Goal: Navigation & Orientation: Find specific page/section

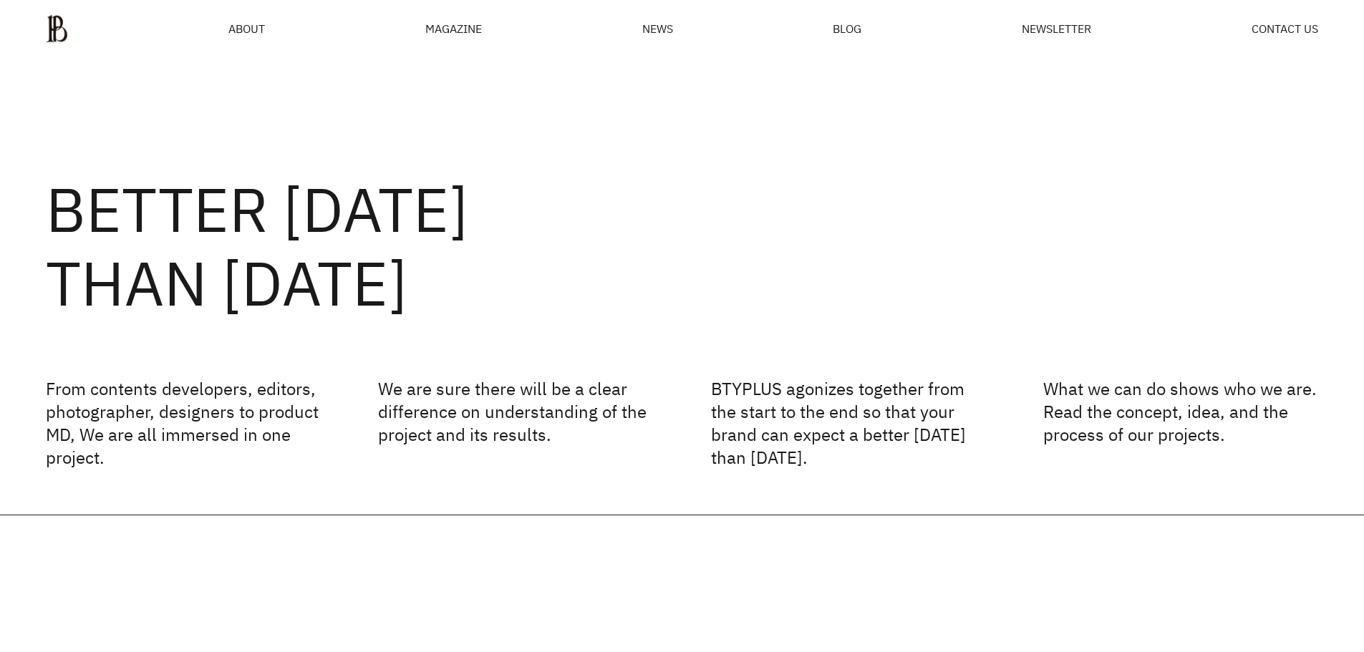
click at [611, 392] on p "We are sure there will be a clear difference on understanding of the project an…" at bounding box center [515, 423] width 275 height 92
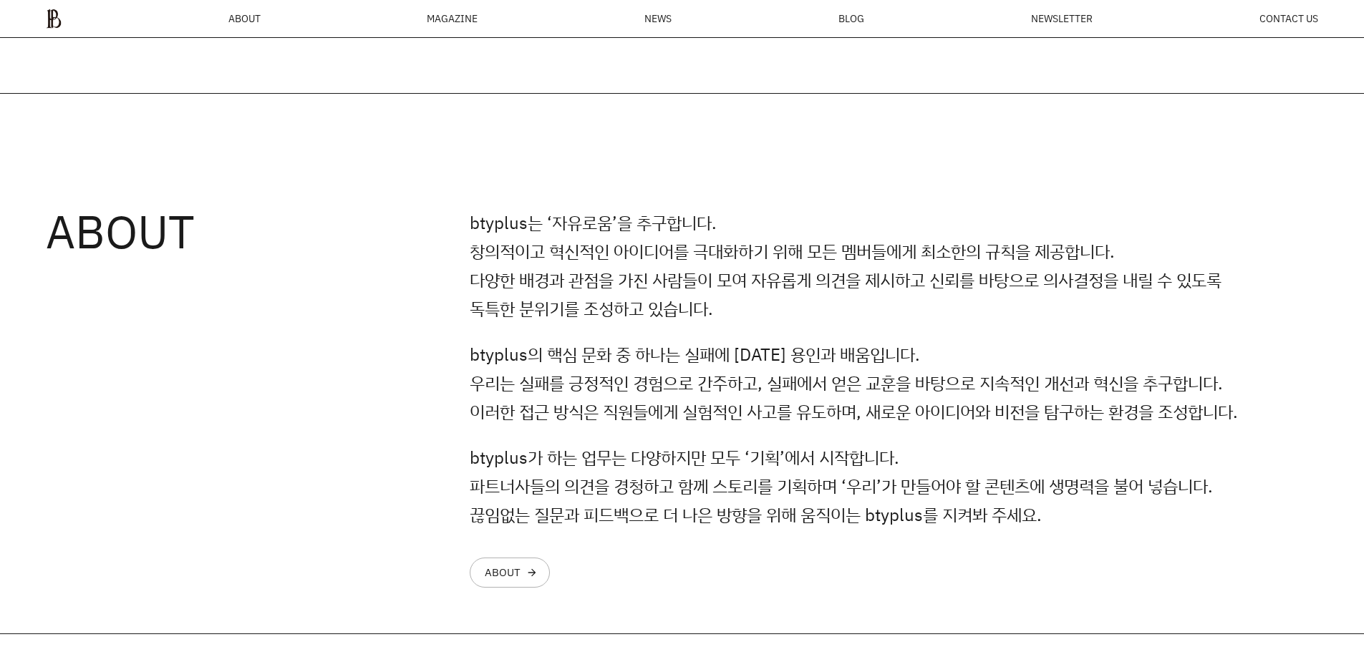
scroll to position [1198, 0]
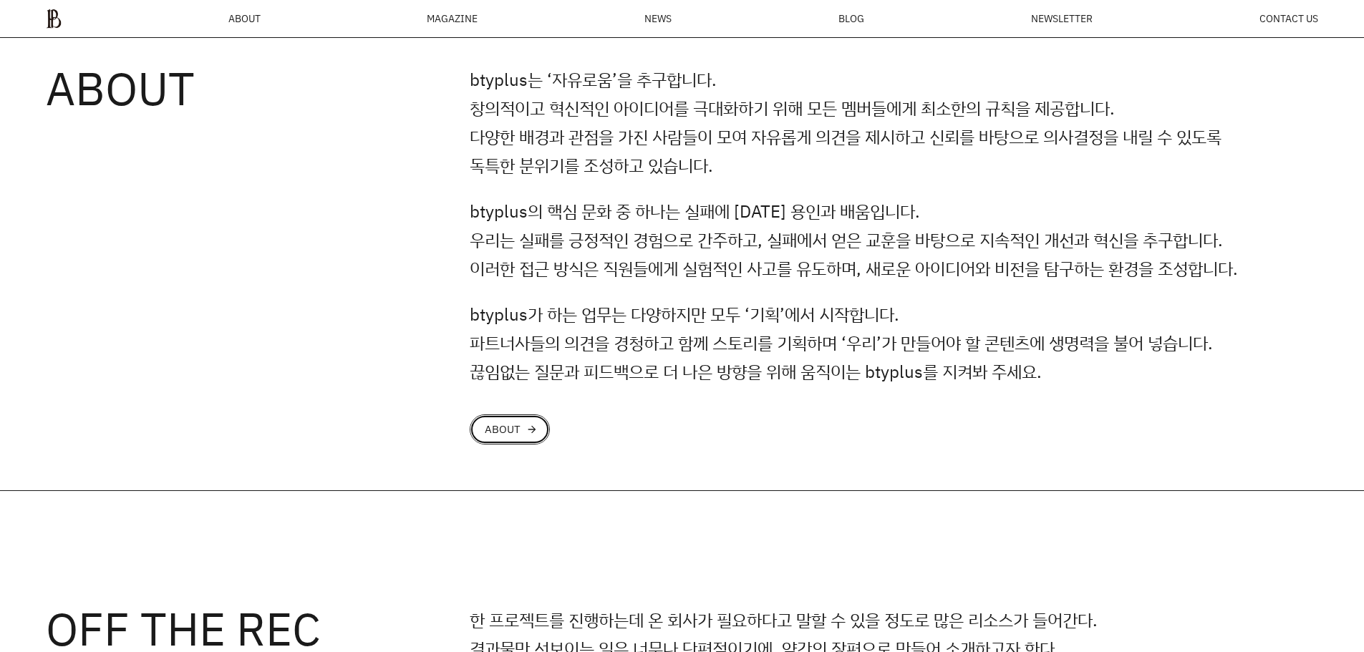
click at [533, 435] on div "arrow_forward" at bounding box center [531, 429] width 11 height 11
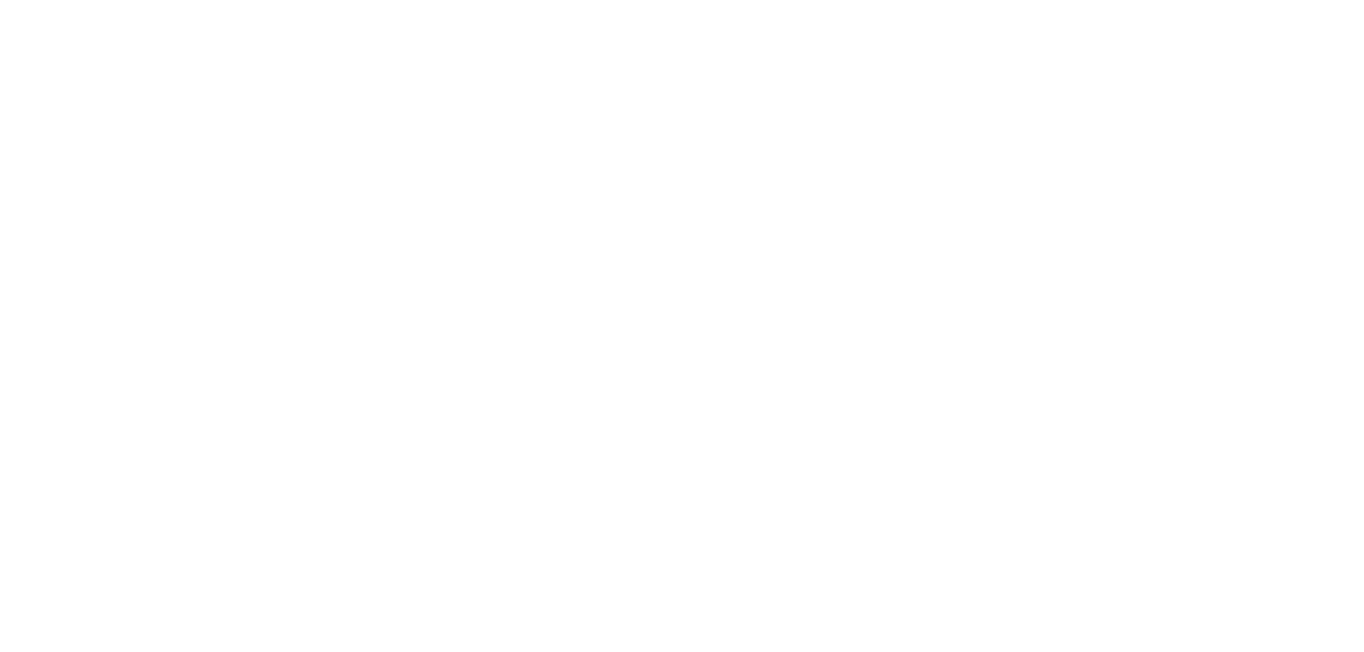
click at [0, 0] on html at bounding box center [0, 0] width 0 height 0
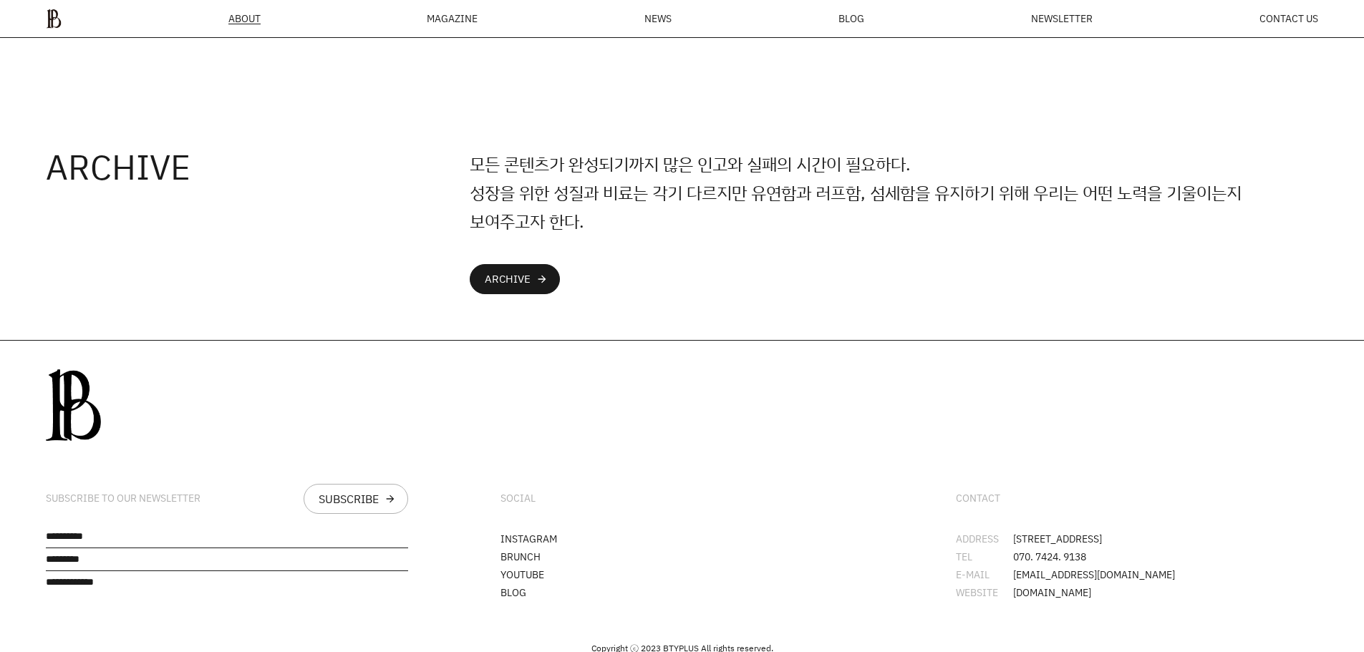
scroll to position [3754, 0]
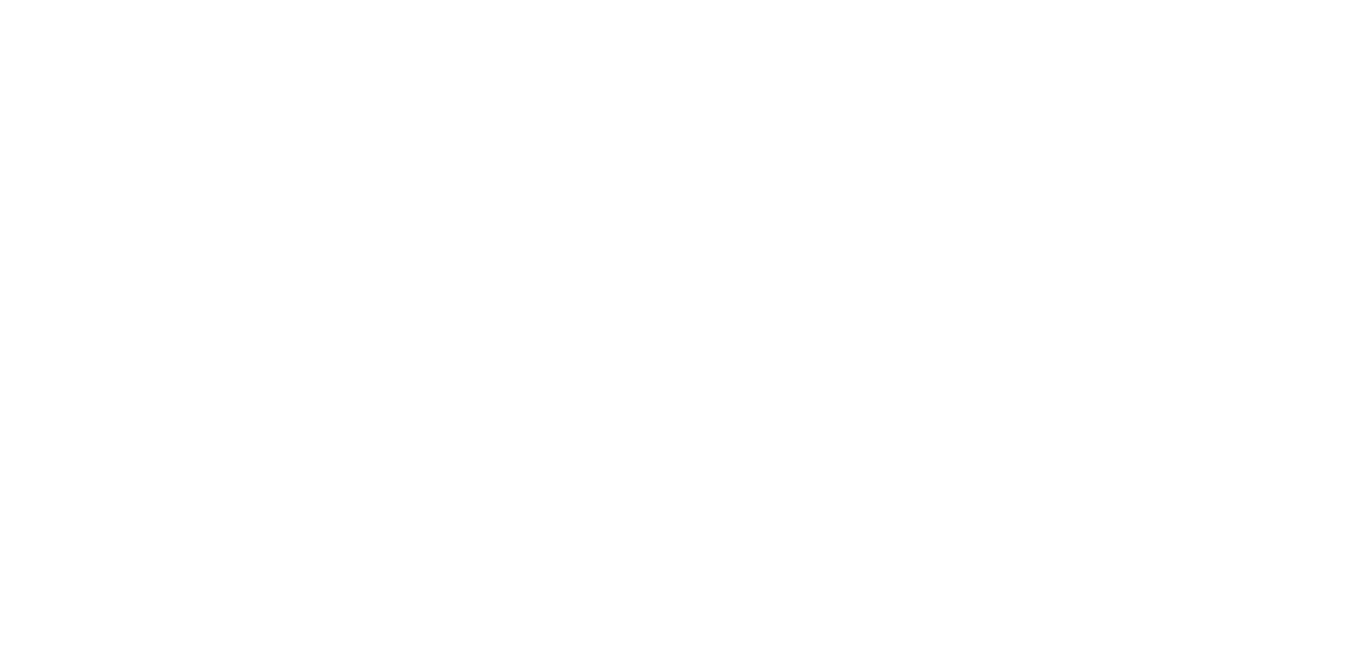
click at [0, 0] on html at bounding box center [0, 0] width 0 height 0
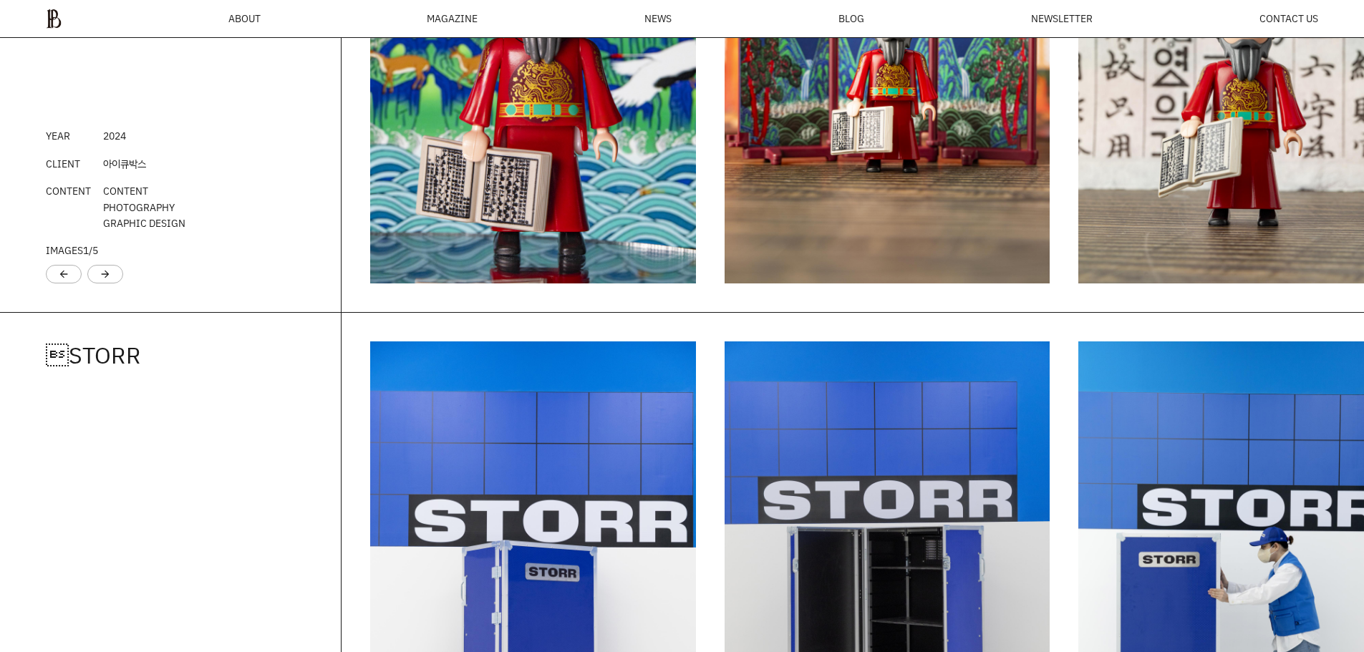
scroll to position [1985, 0]
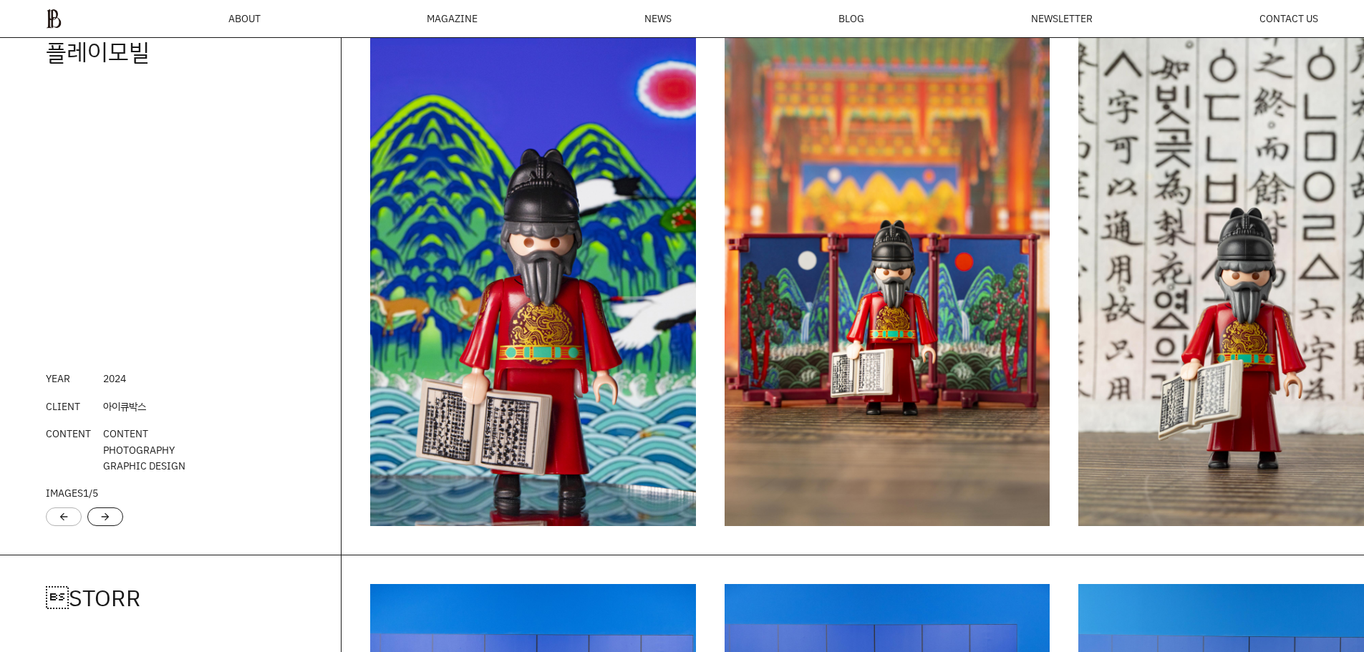
click at [113, 522] on div "arrow_forward" at bounding box center [105, 517] width 36 height 19
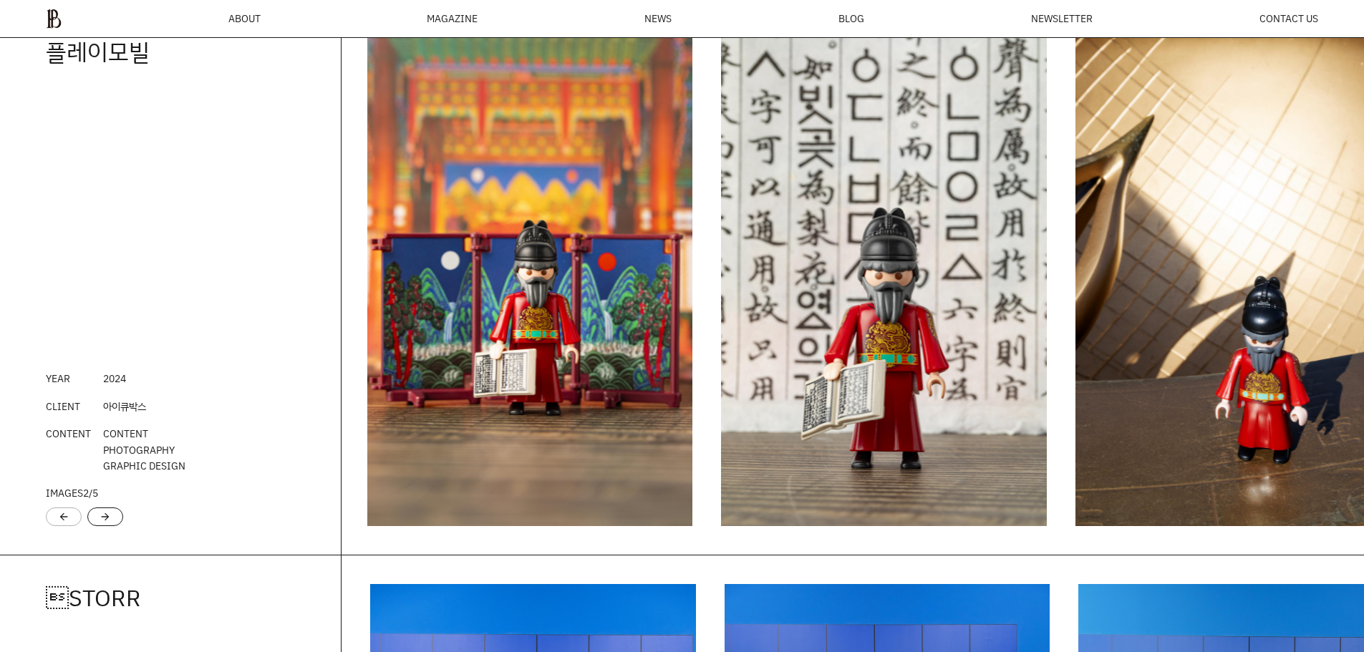
click at [117, 522] on div "arrow_forward" at bounding box center [105, 517] width 36 height 19
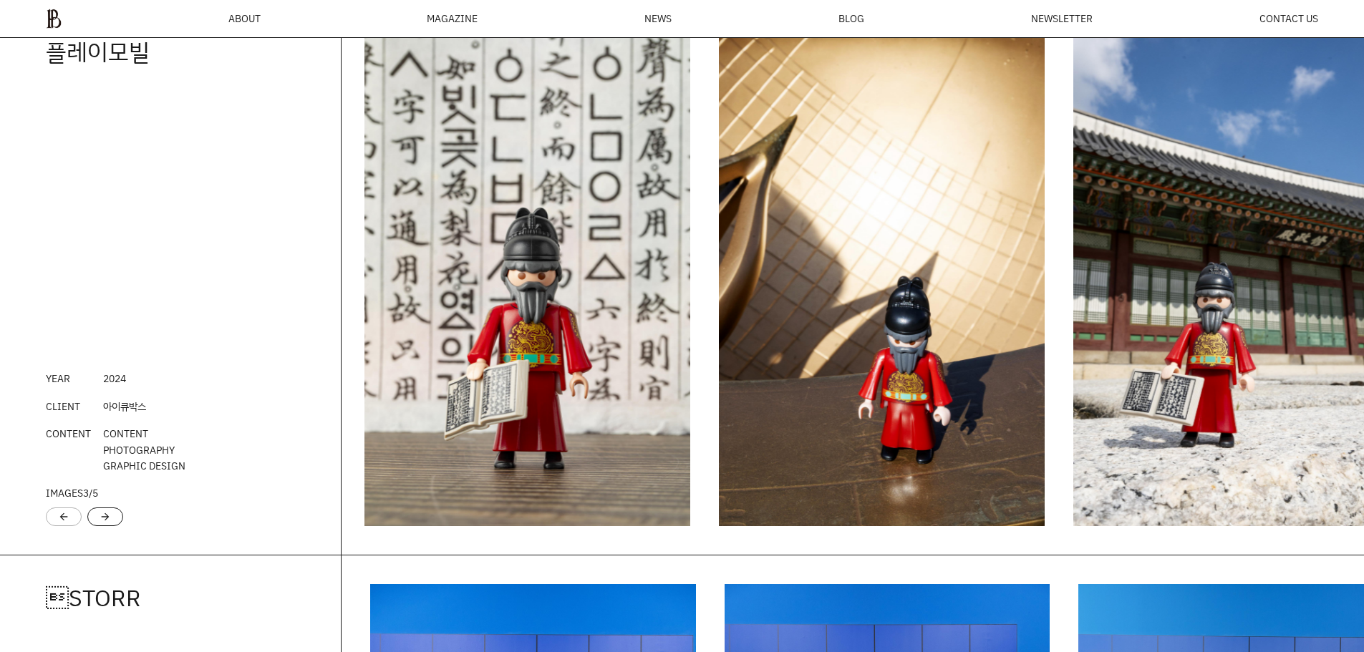
scroll to position [0, 0]
click at [116, 525] on div "arrow_forward" at bounding box center [105, 517] width 36 height 19
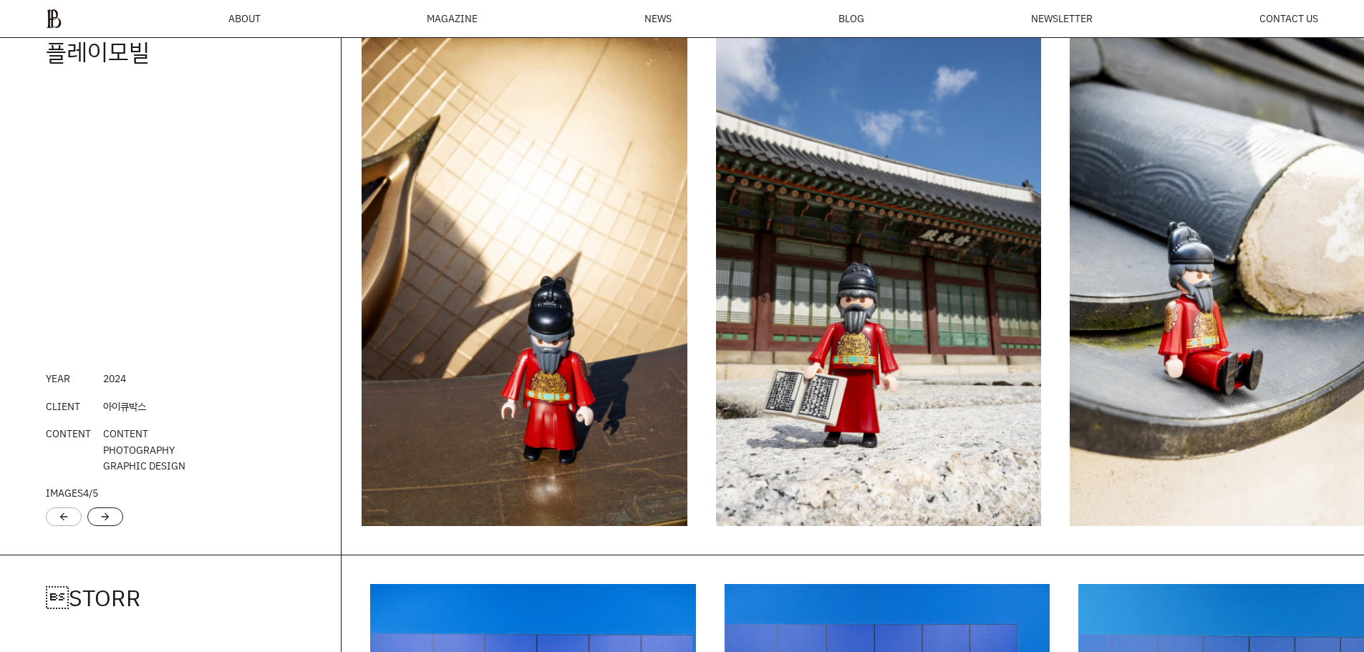
click at [115, 525] on div "arrow_forward" at bounding box center [105, 517] width 36 height 19
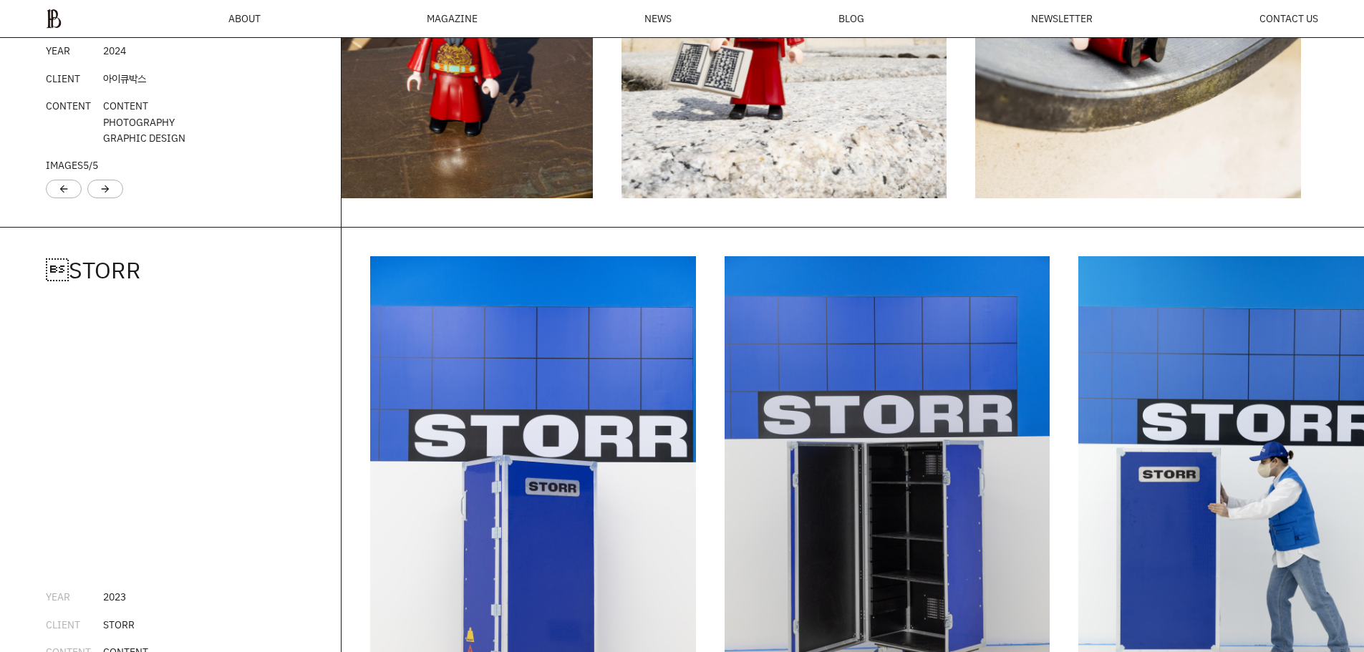
scroll to position [2558, 0]
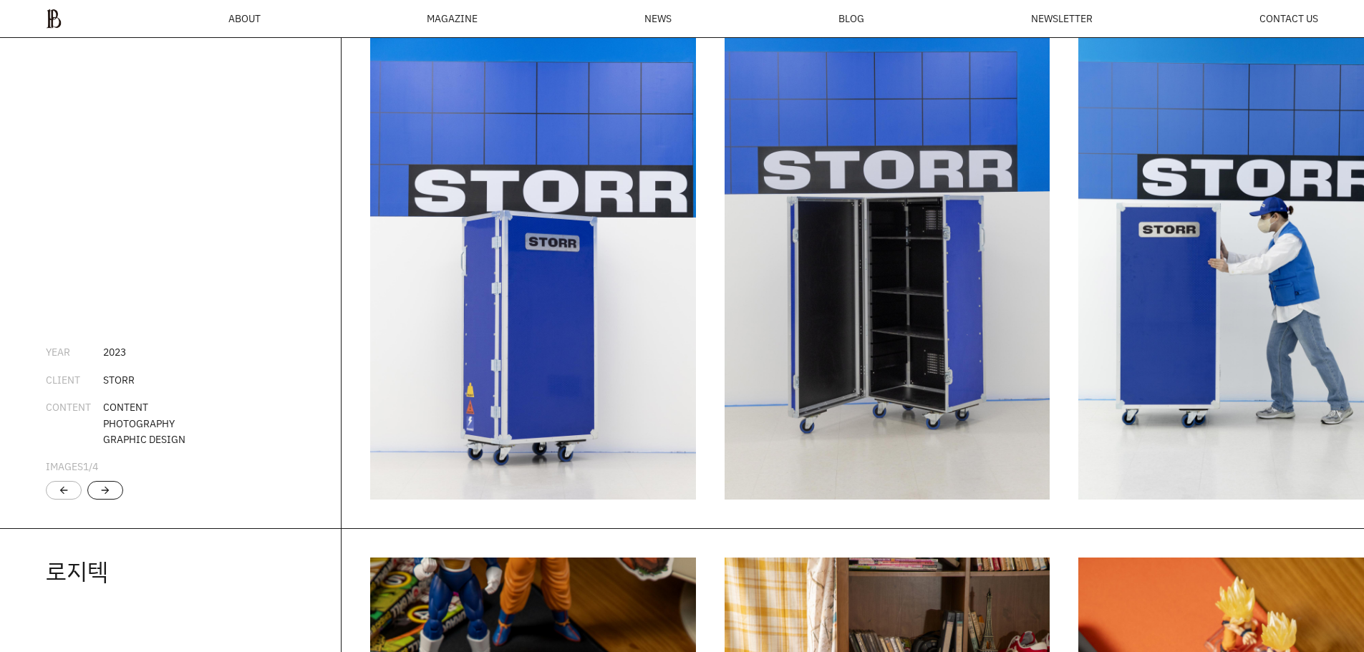
click at [105, 496] on div "arrow_forward" at bounding box center [105, 490] width 11 height 11
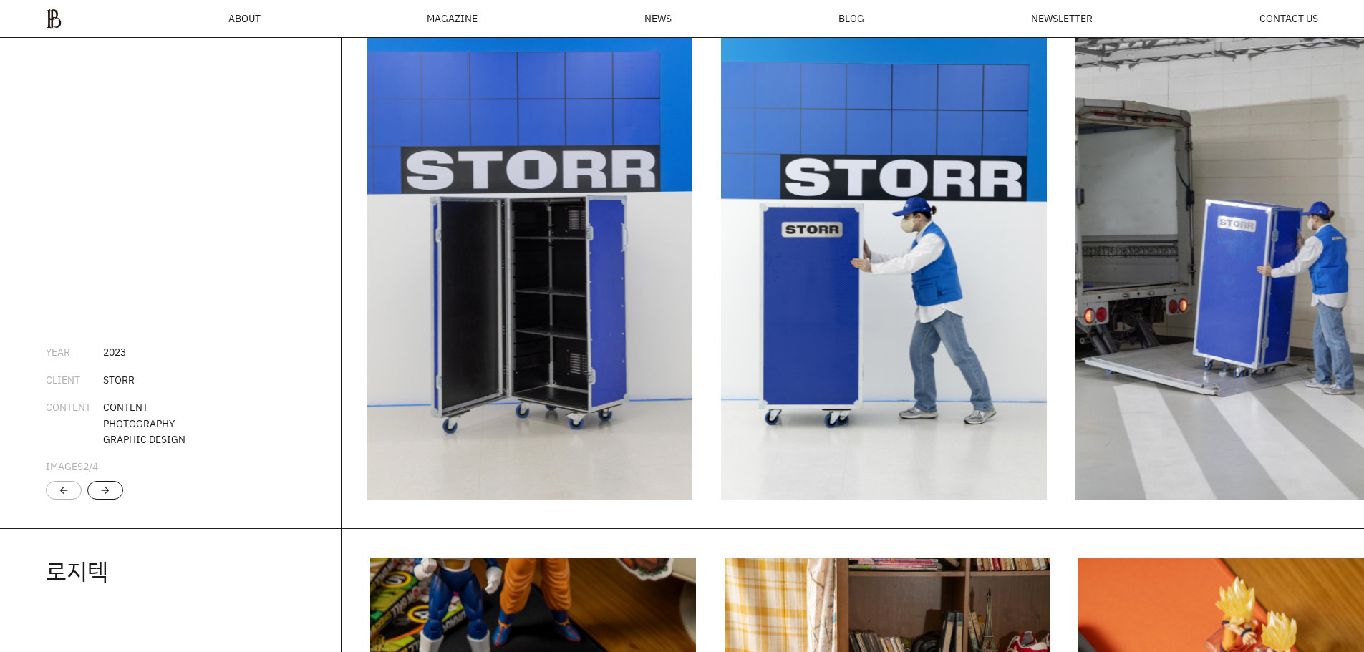
click at [110, 496] on div "arrow_forward" at bounding box center [105, 490] width 11 height 11
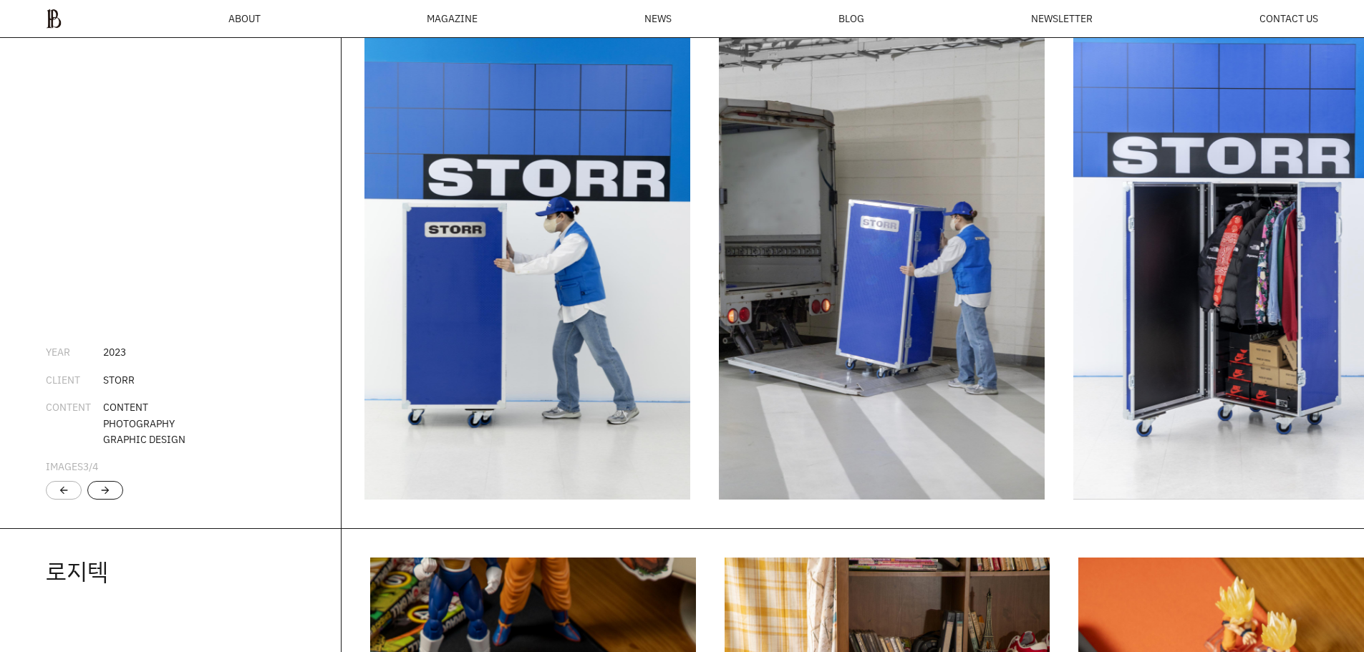
click at [111, 500] on div "arrow_forward" at bounding box center [105, 490] width 36 height 19
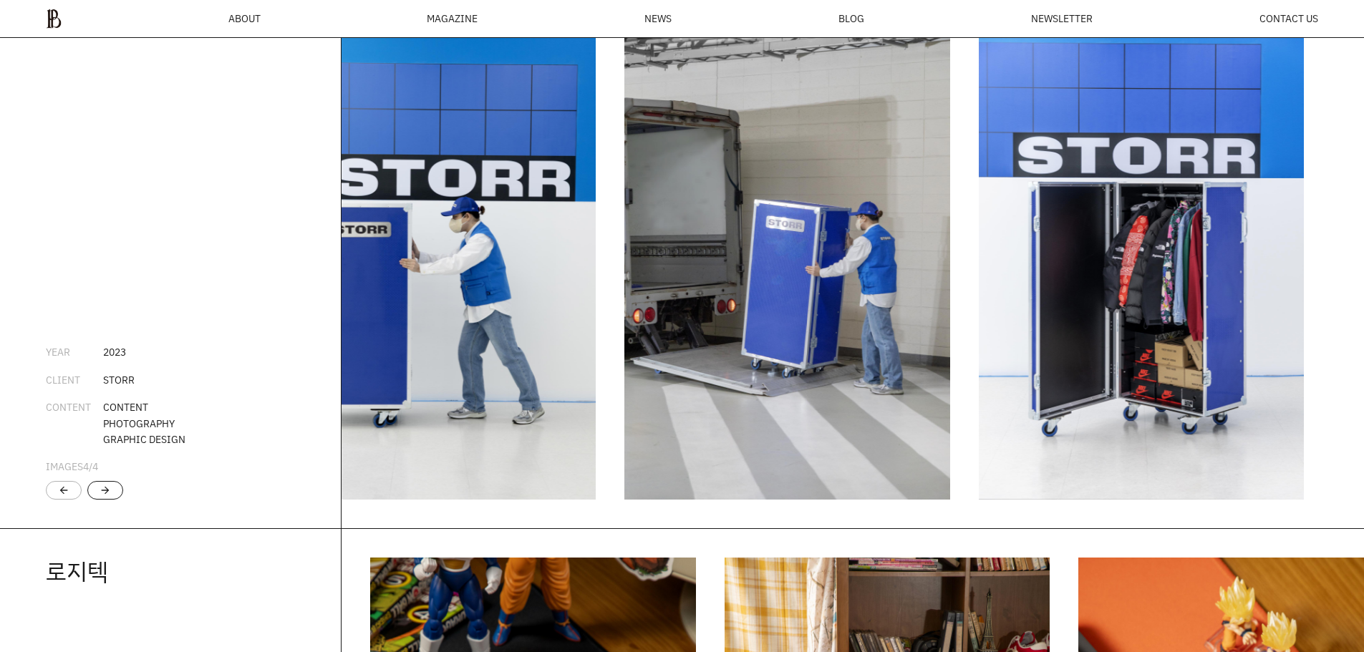
click at [111, 500] on div "arrow_forward" at bounding box center [105, 490] width 36 height 19
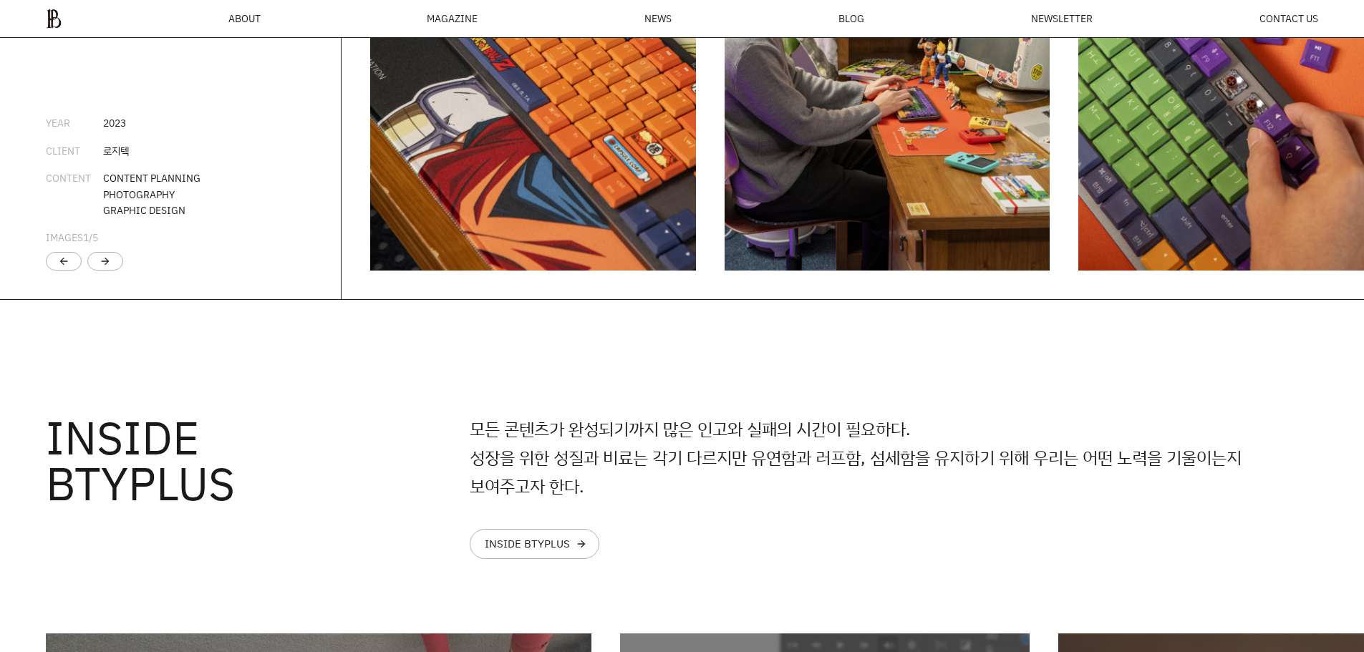
scroll to position [3202, 0]
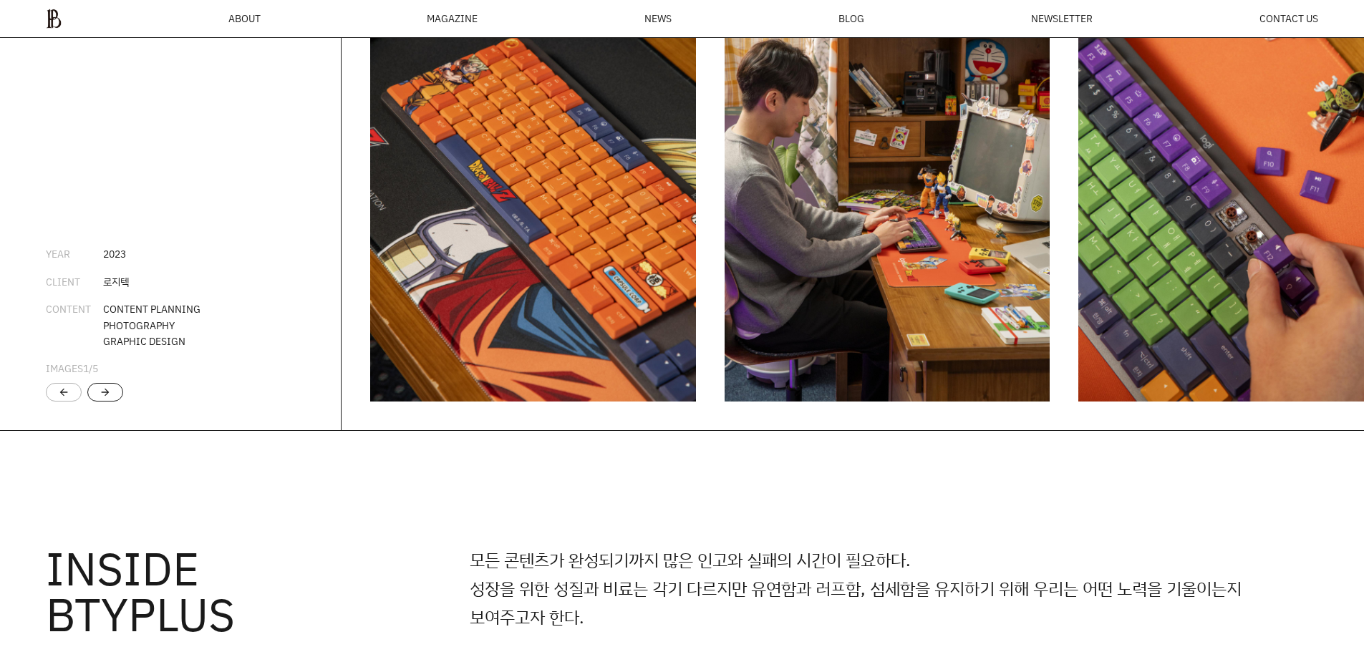
click at [109, 402] on div "arrow_forward" at bounding box center [105, 392] width 36 height 19
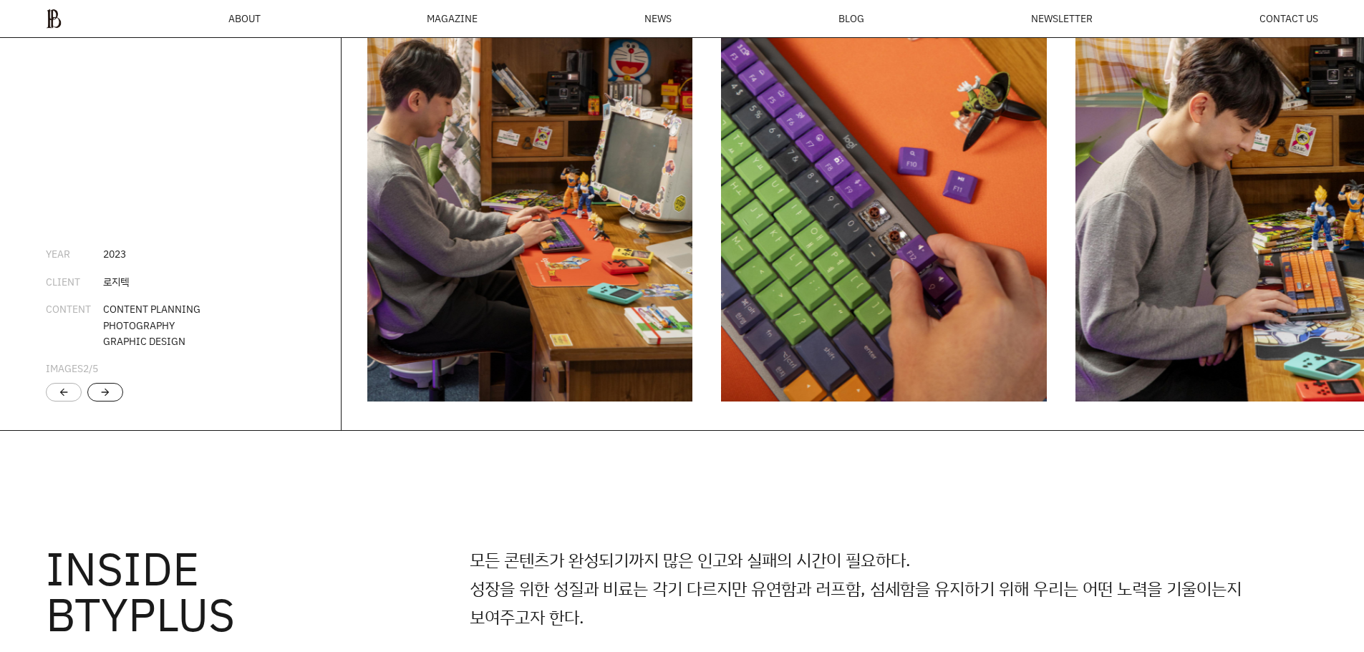
click at [112, 402] on div "arrow_forward" at bounding box center [105, 392] width 36 height 19
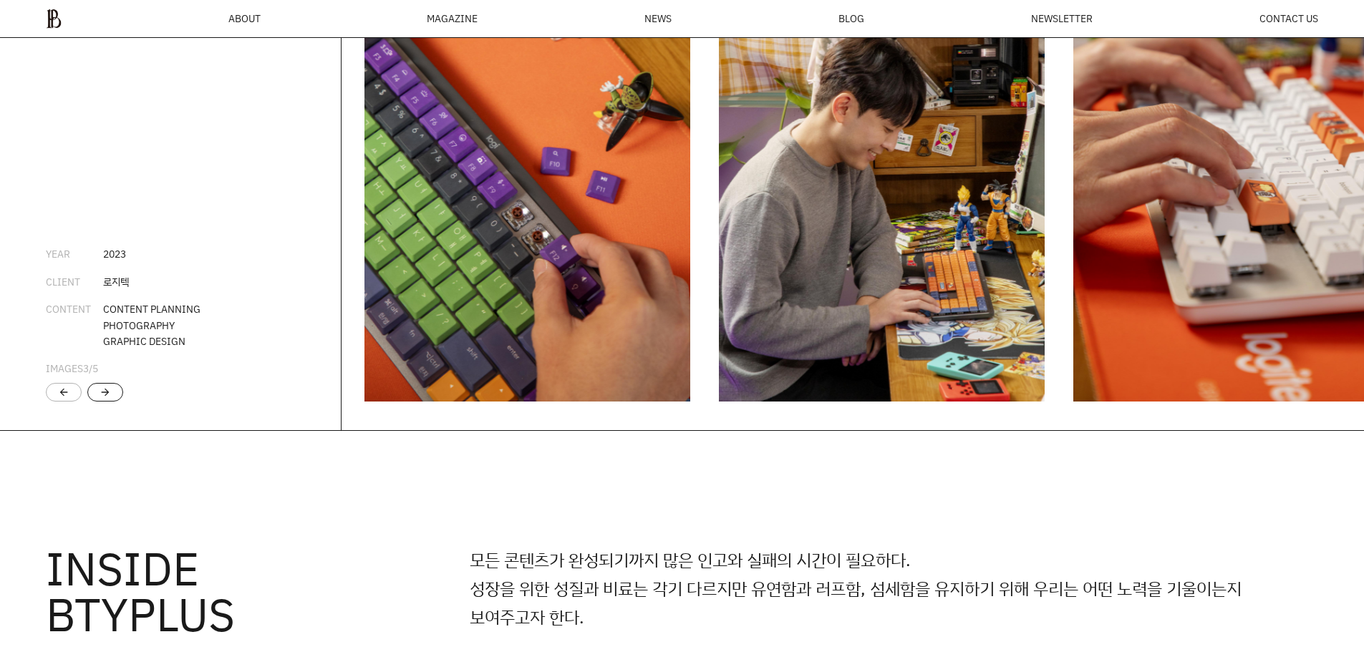
scroll to position [0, 0]
click at [112, 402] on div "arrow_forward" at bounding box center [105, 392] width 36 height 19
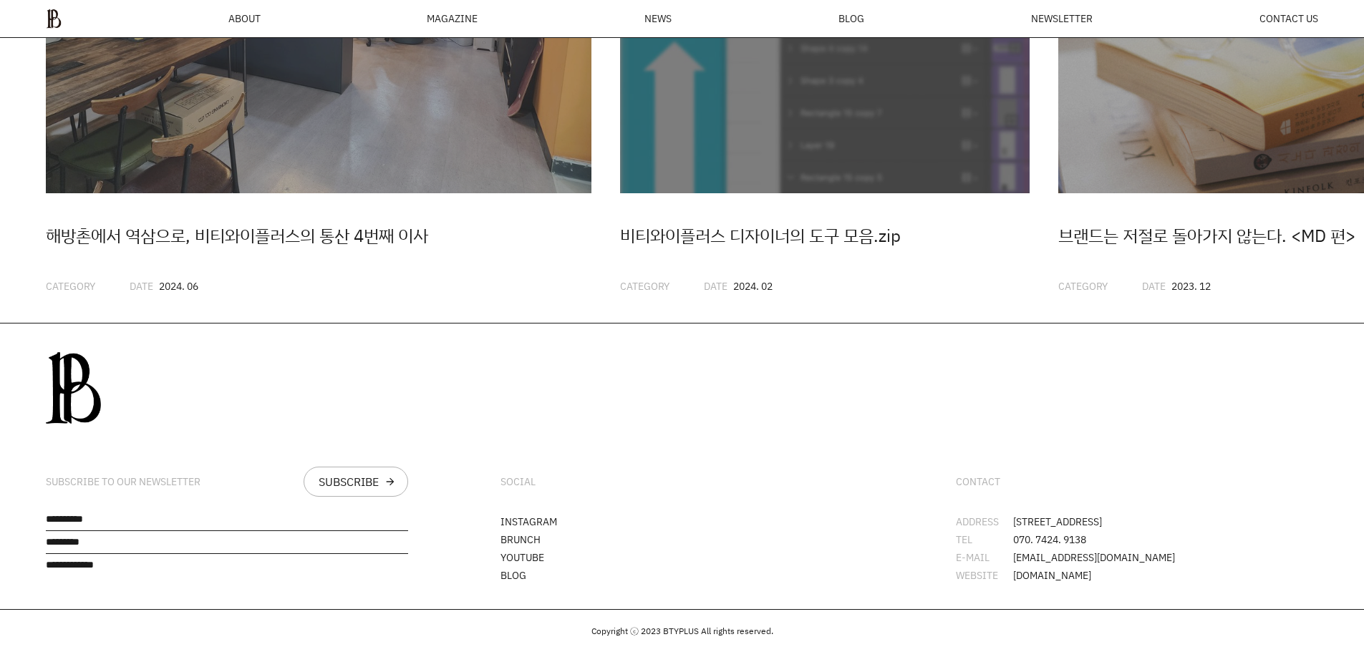
scroll to position [4208, 0]
drag, startPoint x: 173, startPoint y: 561, endPoint x: 173, endPoint y: 484, distance: 77.3
click at [173, 484] on div "SUBSCRIBE TO OUR NEWSLETTER SUBSCRIBE arrow_forward" at bounding box center [227, 467] width 454 height 286
click at [456, 437] on div "SOCIAL INSTAGRAM [PERSON_NAME] YOUTUBE BLOG" at bounding box center [682, 467] width 454 height 286
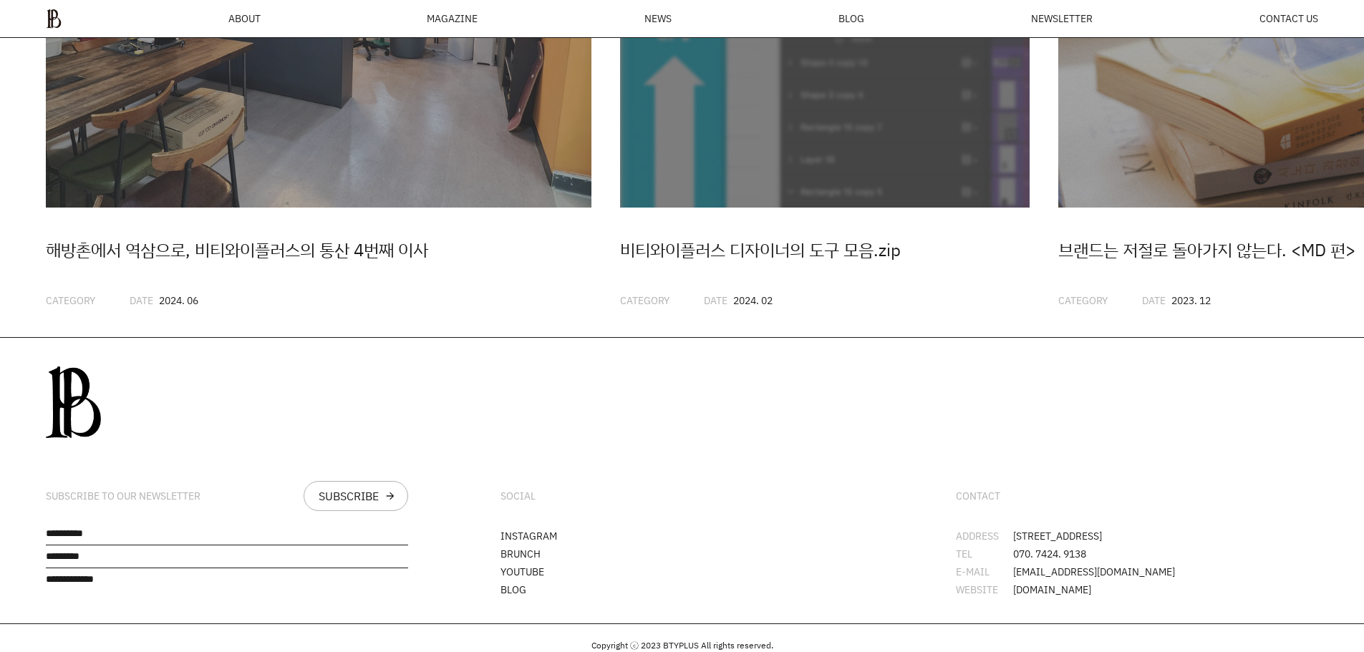
scroll to position [3850, 0]
